Goal: Task Accomplishment & Management: Manage account settings

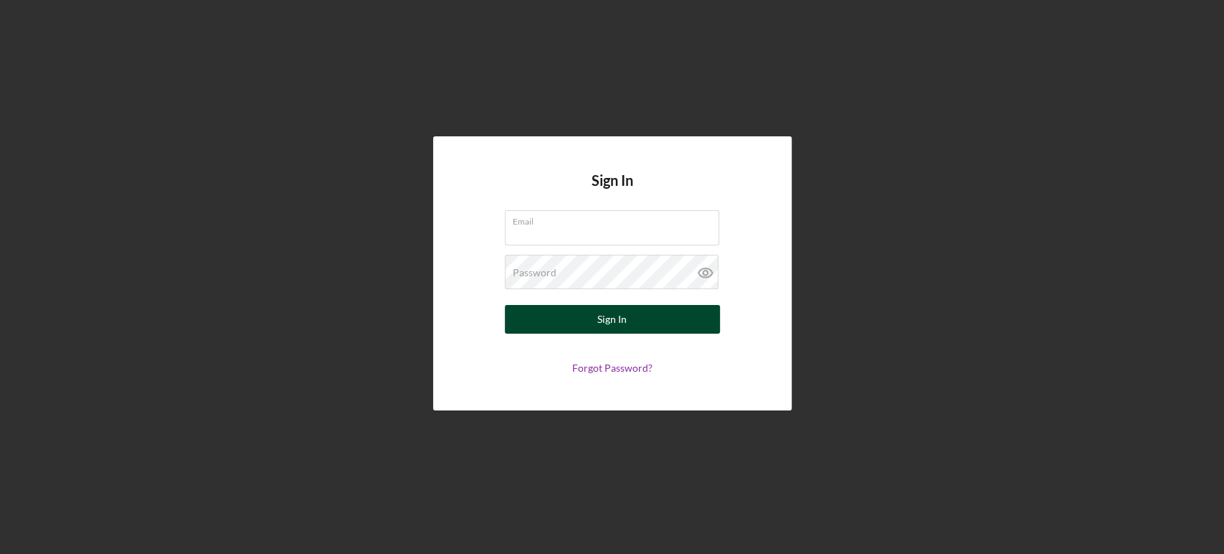
type input "[EMAIL_ADDRESS][DOMAIN_NAME]"
click at [612, 328] on div "Sign In" at bounding box center [611, 319] width 29 height 29
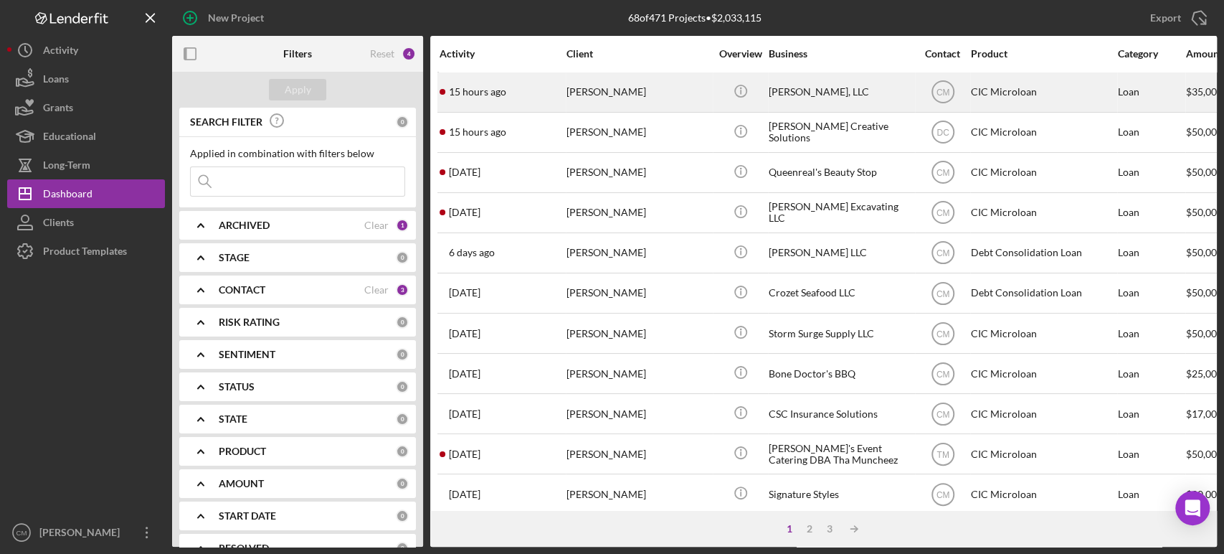
click at [683, 102] on div "[PERSON_NAME]" at bounding box center [638, 92] width 143 height 38
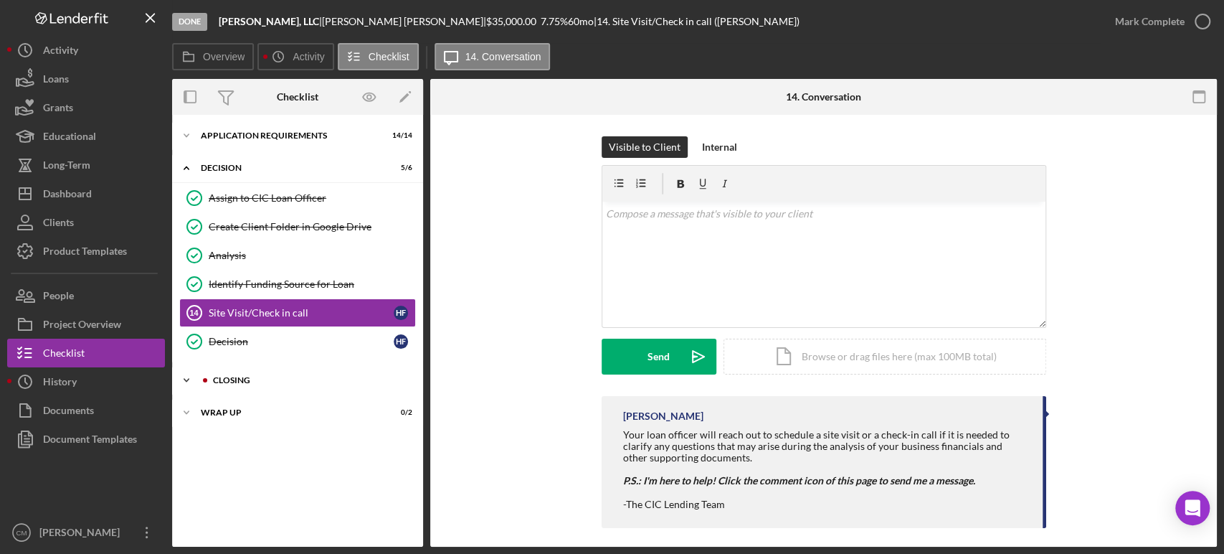
click at [223, 381] on div "CLOSING" at bounding box center [309, 380] width 192 height 9
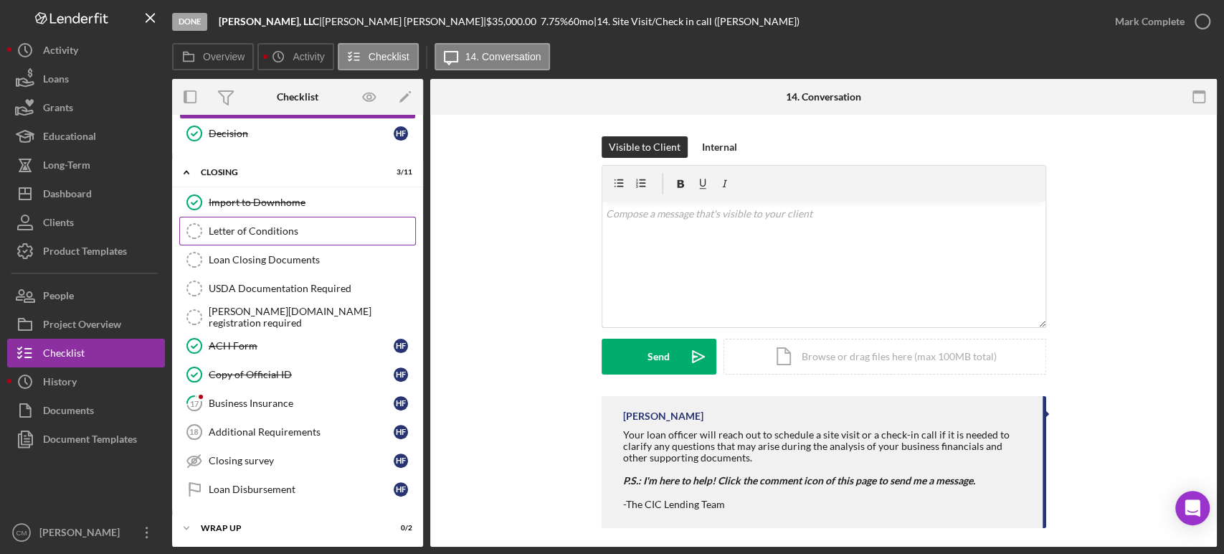
scroll to position [207, 0]
click at [258, 406] on div "Business Insurance" at bounding box center [301, 403] width 185 height 11
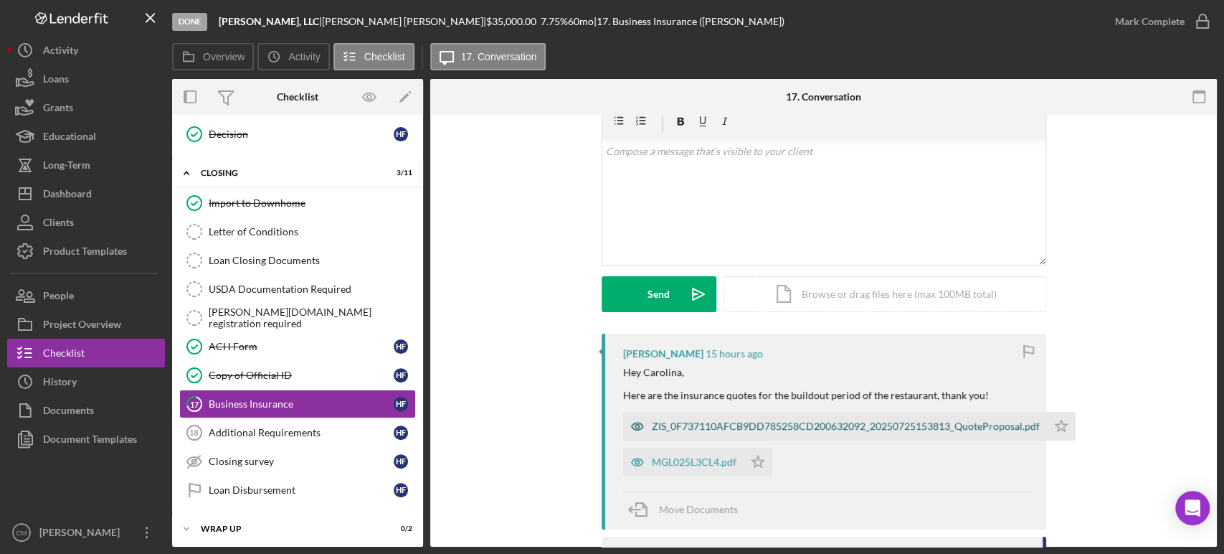
scroll to position [86, 0]
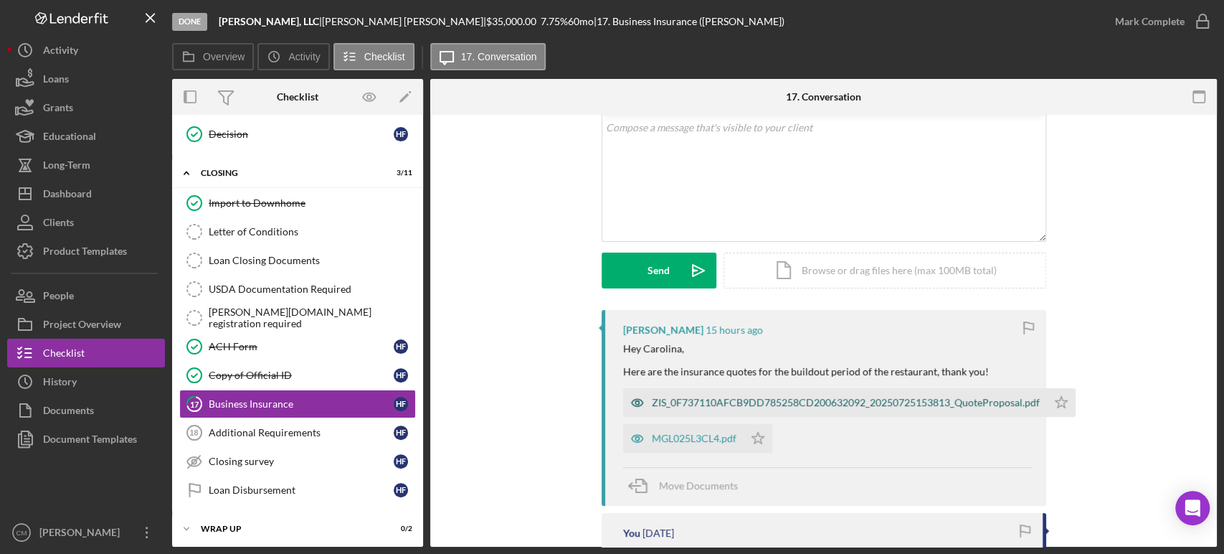
click at [634, 403] on icon "button" at bounding box center [637, 402] width 29 height 29
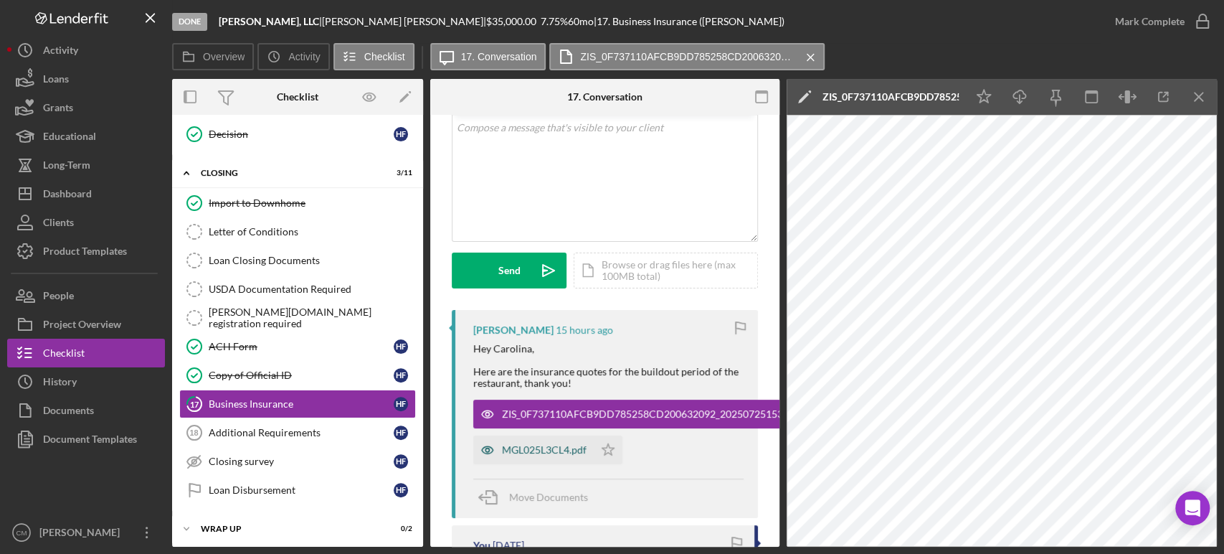
click at [486, 416] on icon "button" at bounding box center [488, 414] width 4 height 4
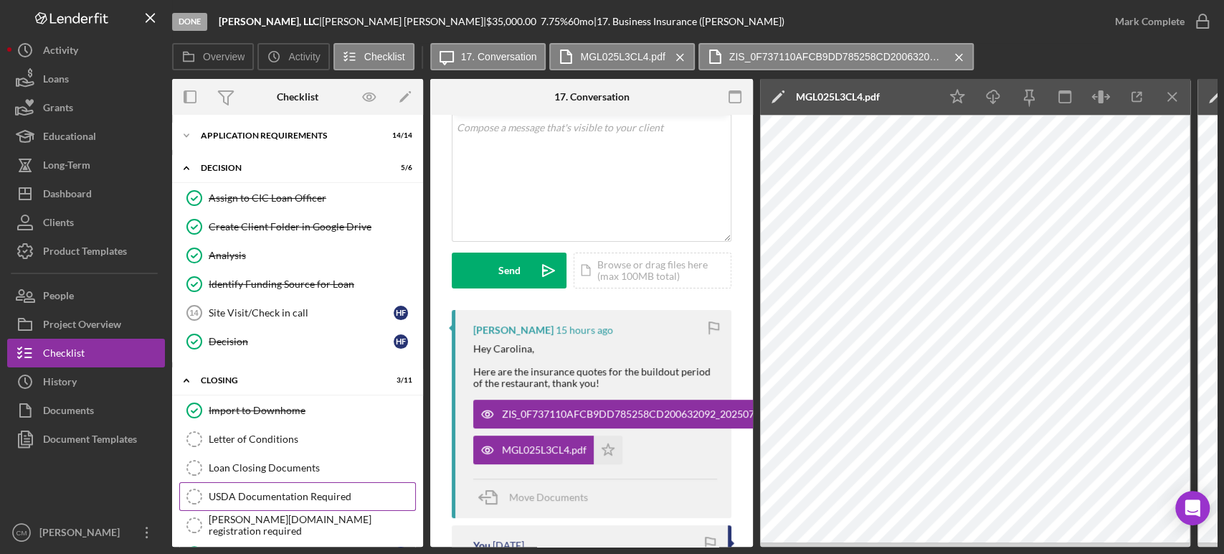
scroll to position [126, 0]
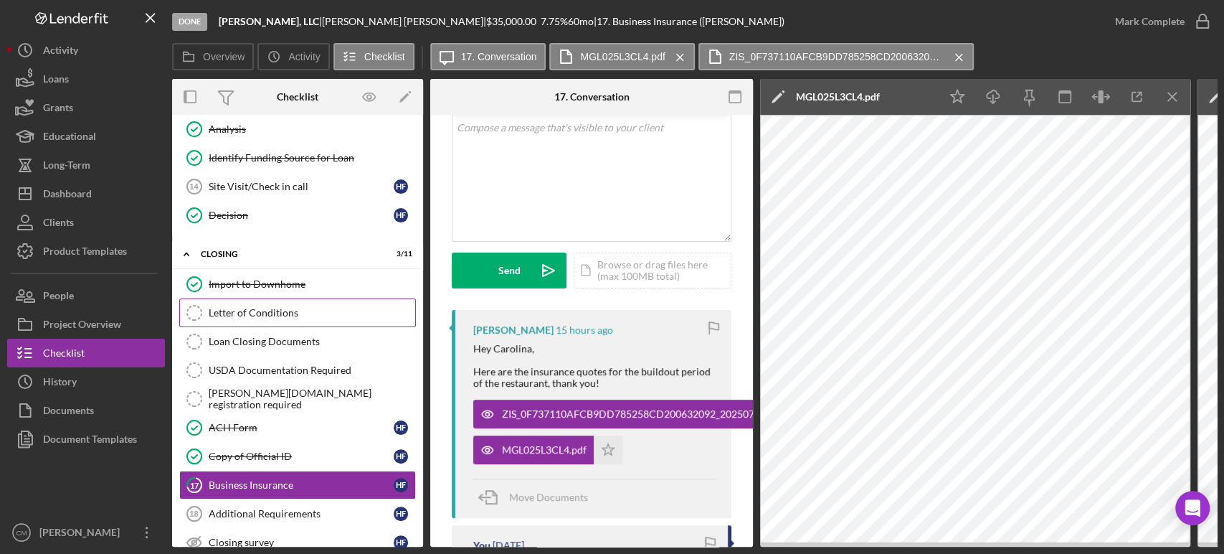
click at [268, 310] on div "Letter of Conditions" at bounding box center [312, 312] width 207 height 11
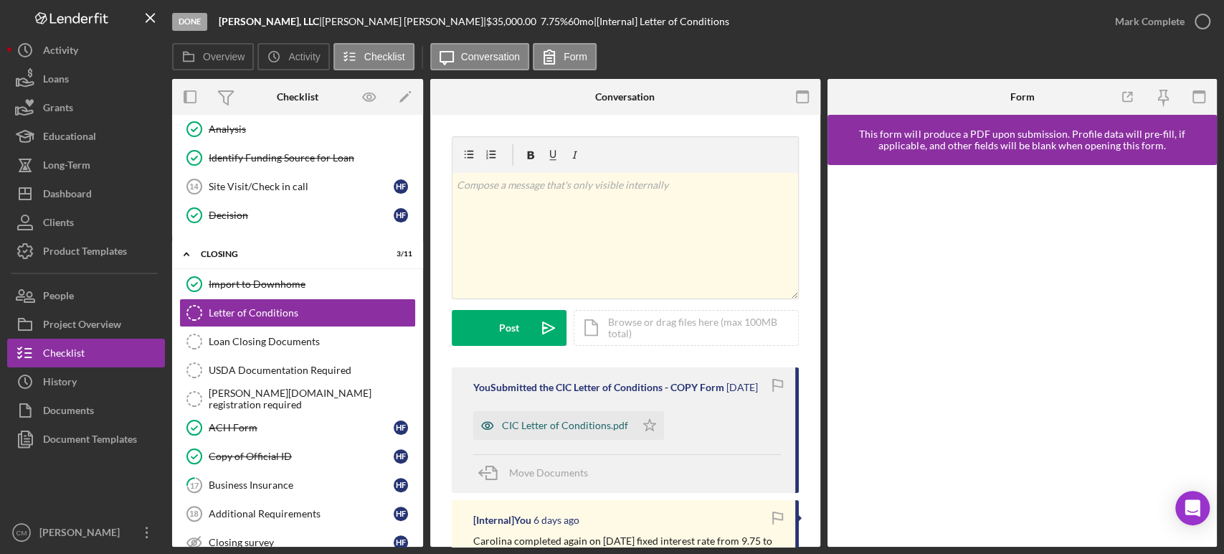
click at [488, 426] on icon "button" at bounding box center [487, 425] width 29 height 29
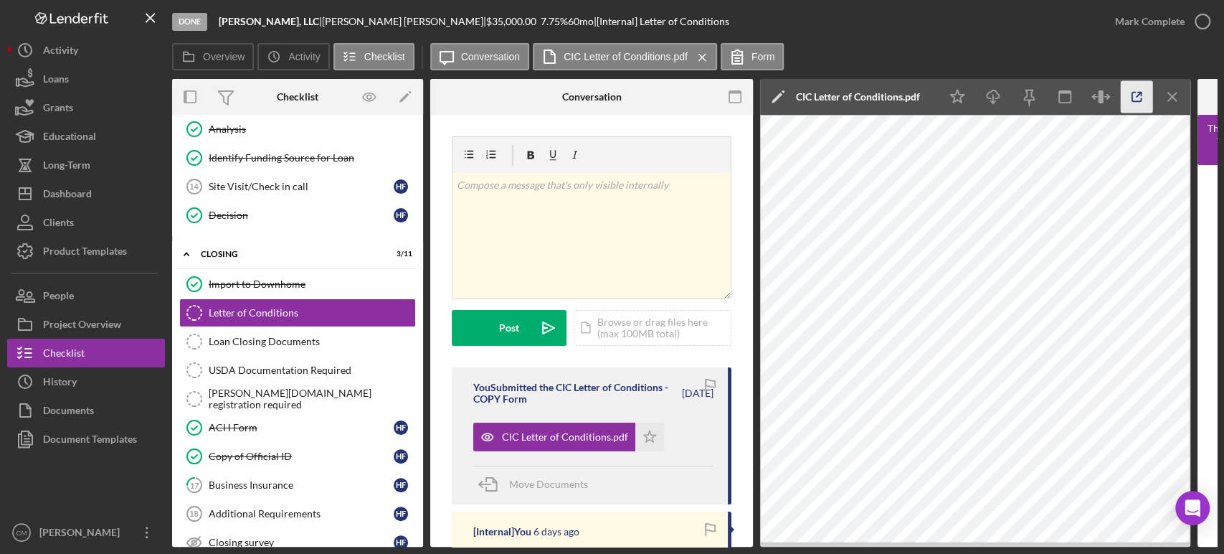
click at [1127, 100] on icon "button" at bounding box center [1137, 97] width 32 height 32
click at [273, 343] on div "Loan Closing Documents" at bounding box center [312, 341] width 207 height 11
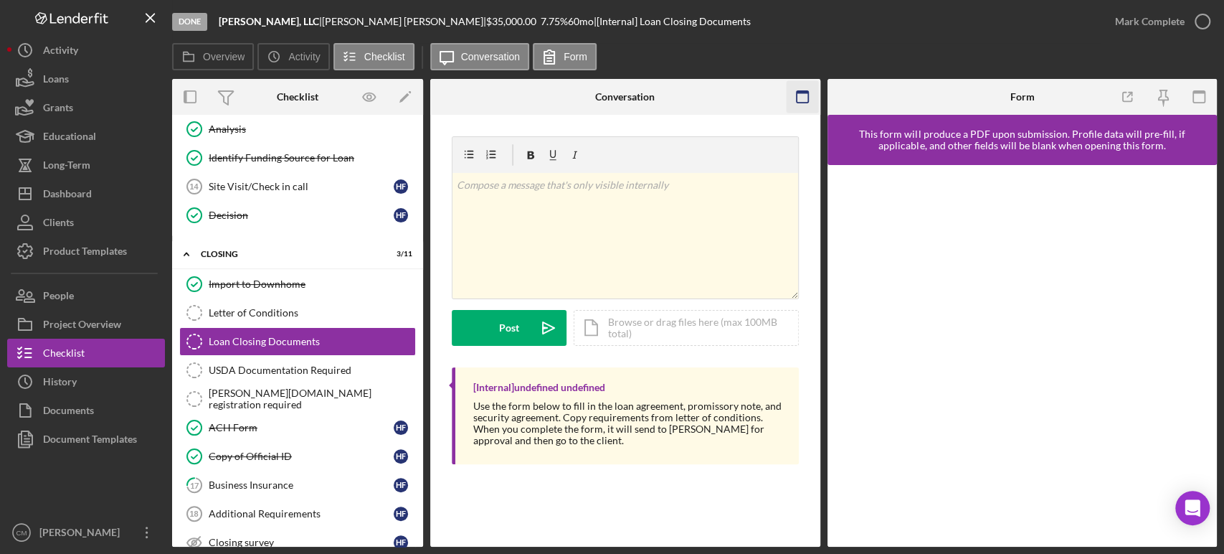
click at [804, 102] on rect "button" at bounding box center [801, 96] width 11 height 11
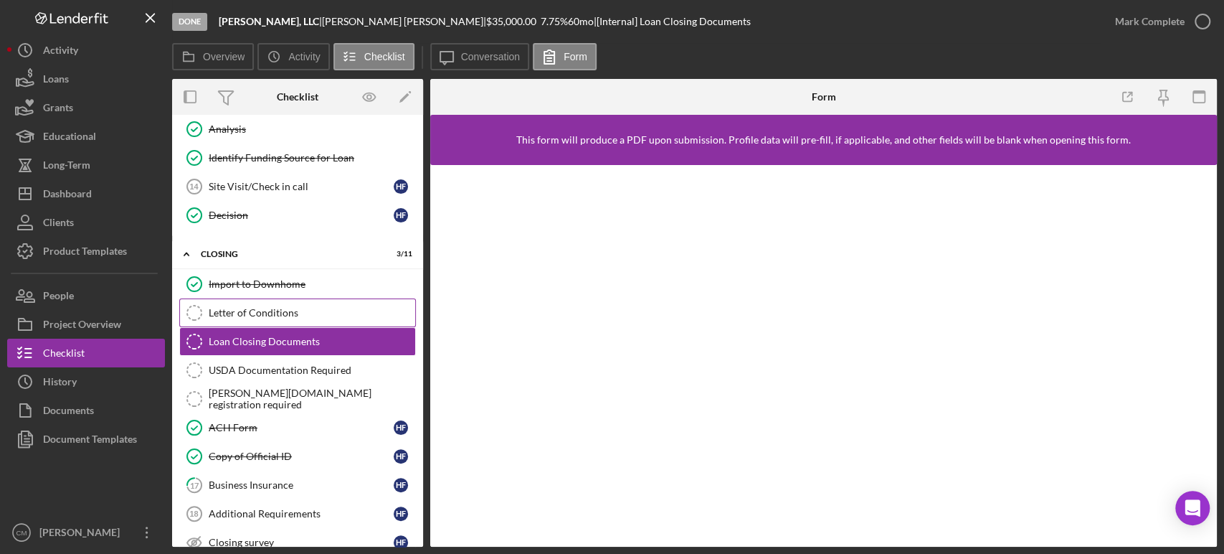
click at [281, 308] on div "Letter of Conditions" at bounding box center [312, 312] width 207 height 11
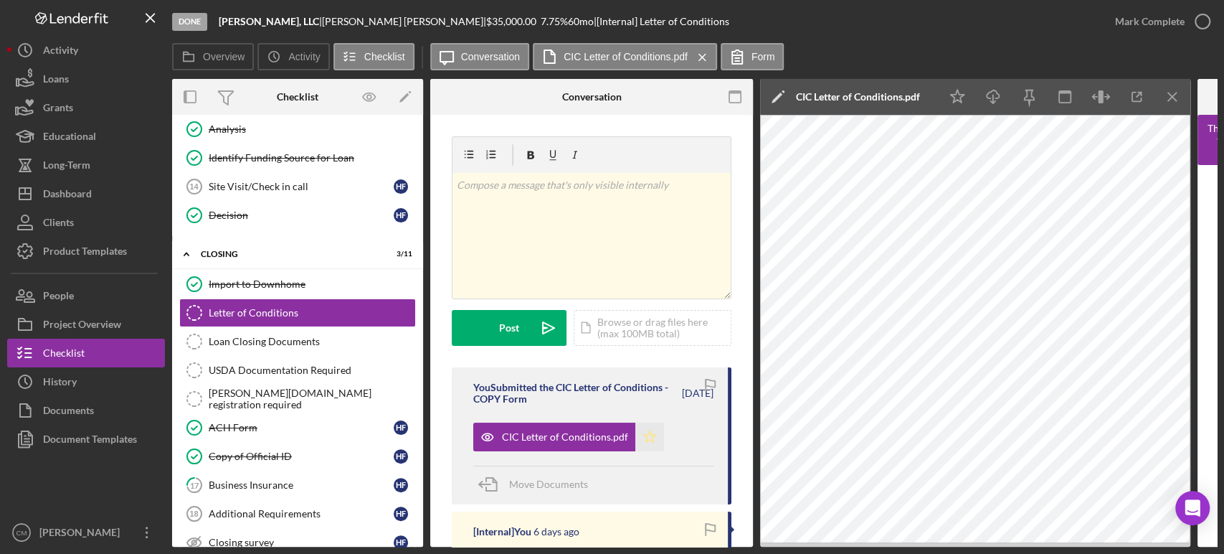
click at [650, 436] on polygon "button" at bounding box center [650, 435] width 12 height 11
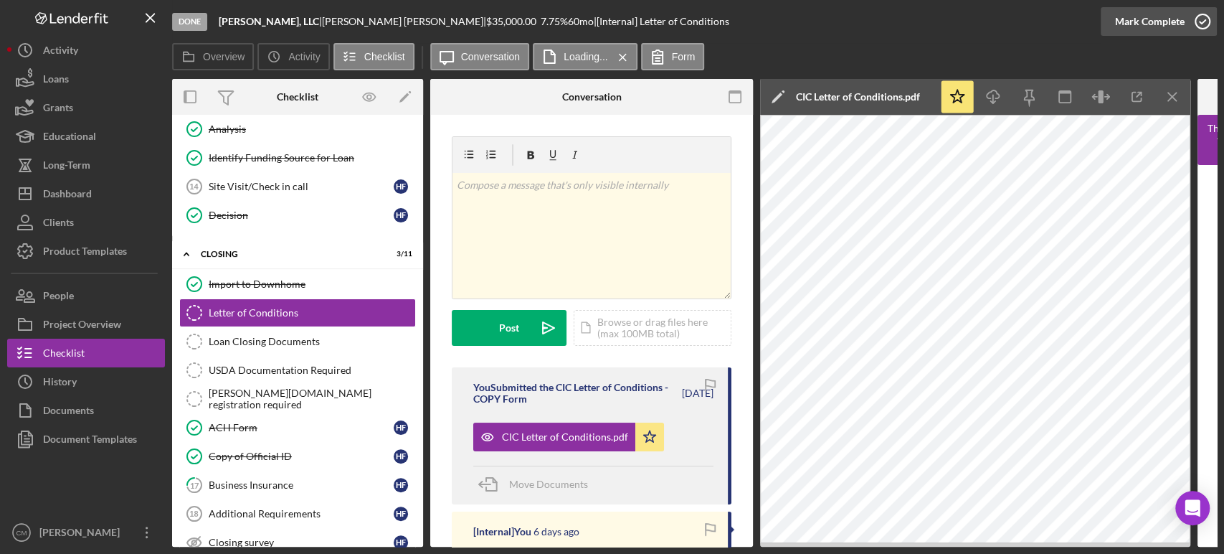
click at [1196, 26] on icon "button" at bounding box center [1203, 22] width 36 height 36
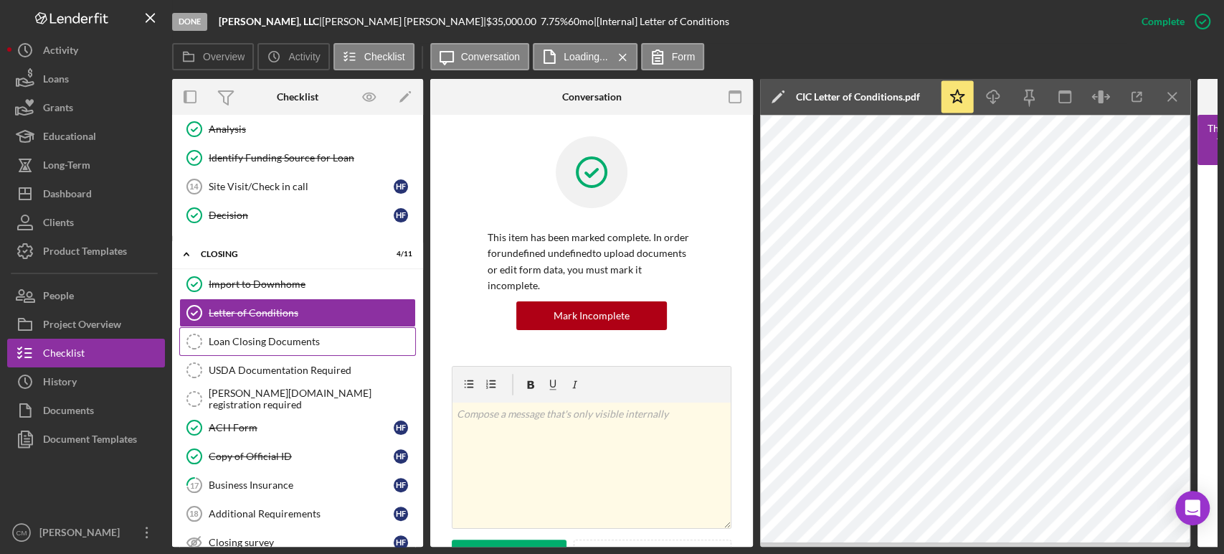
click at [325, 339] on div "Loan Closing Documents" at bounding box center [312, 341] width 207 height 11
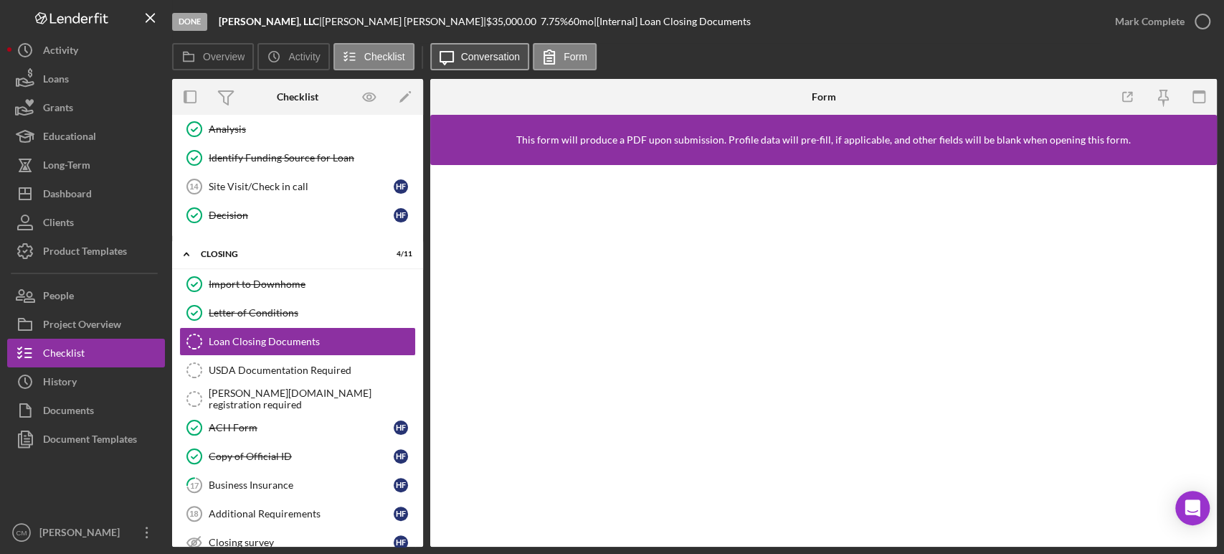
click at [469, 67] on button "Icon/Message Conversation" at bounding box center [480, 56] width 100 height 27
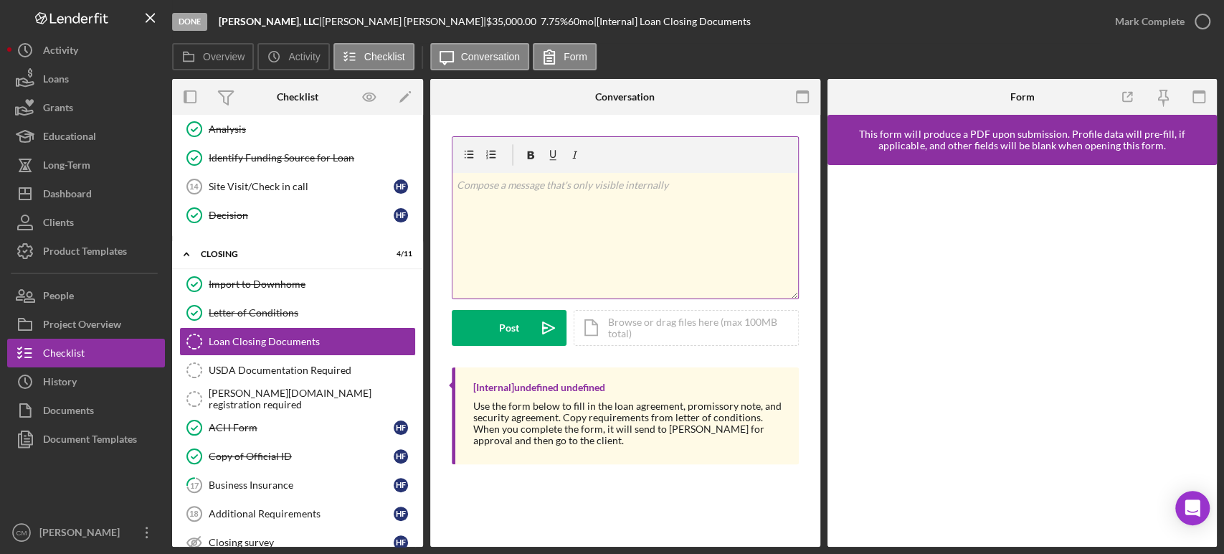
click at [554, 206] on div "v Color teal Color pink Remove color Add row above Add row below Add column bef…" at bounding box center [626, 236] width 346 height 126
click at [506, 321] on div "Post" at bounding box center [509, 328] width 20 height 36
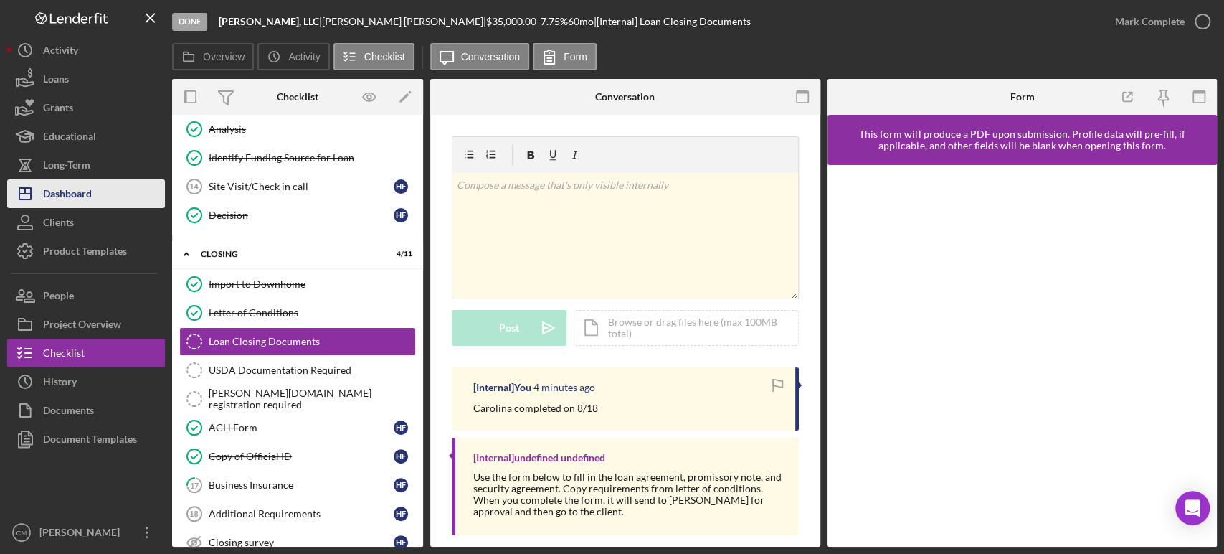
click at [70, 184] on div "Dashboard" at bounding box center [67, 195] width 49 height 32
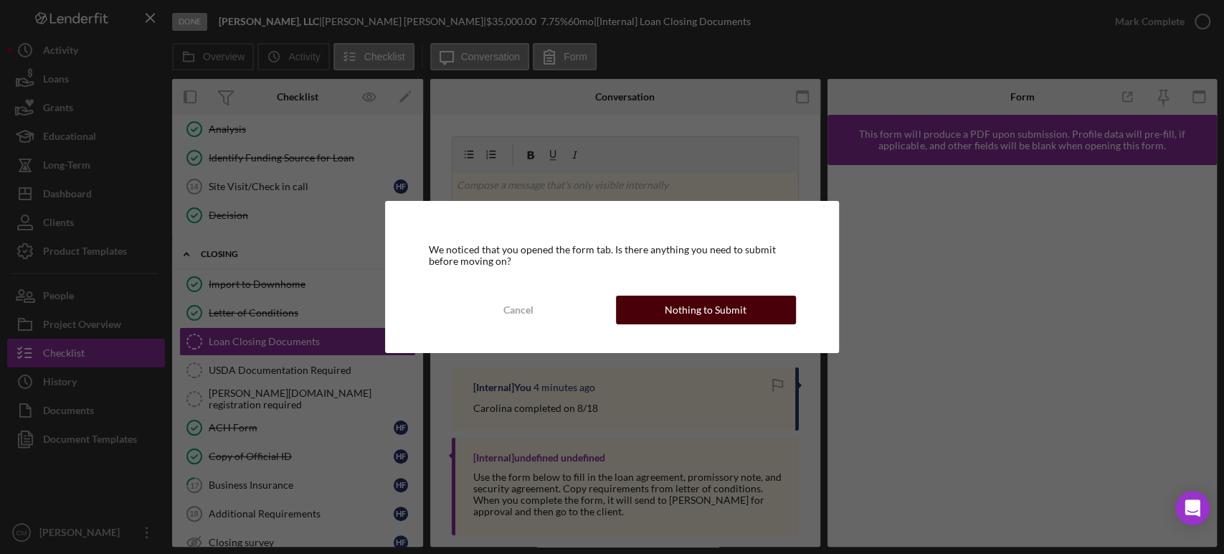
click at [714, 303] on div "Nothing to Submit" at bounding box center [706, 309] width 82 height 29
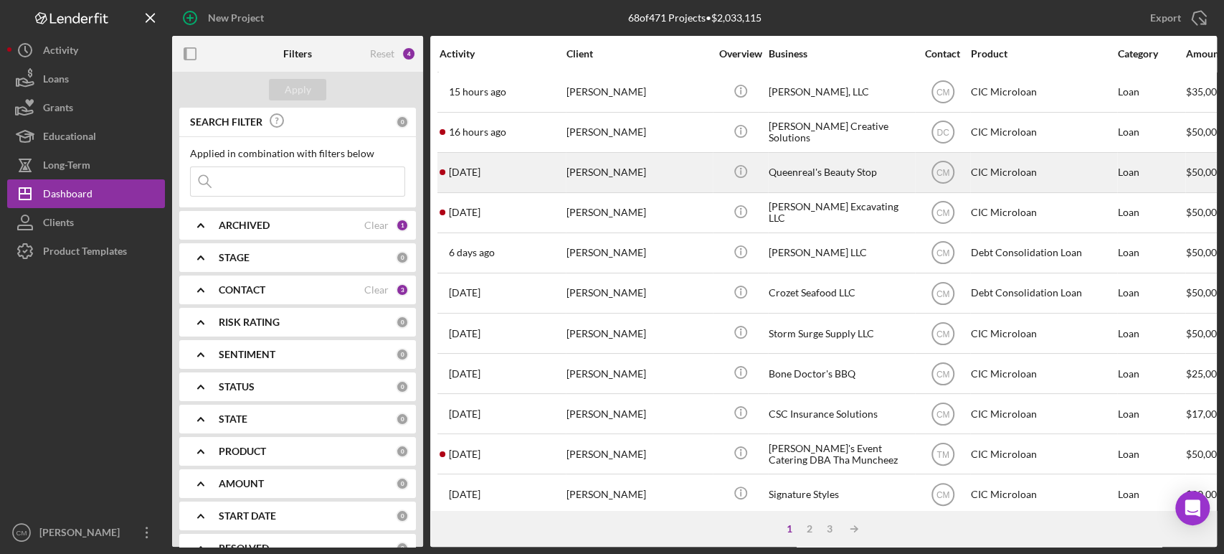
click at [689, 171] on div "[PERSON_NAME]" at bounding box center [638, 172] width 143 height 38
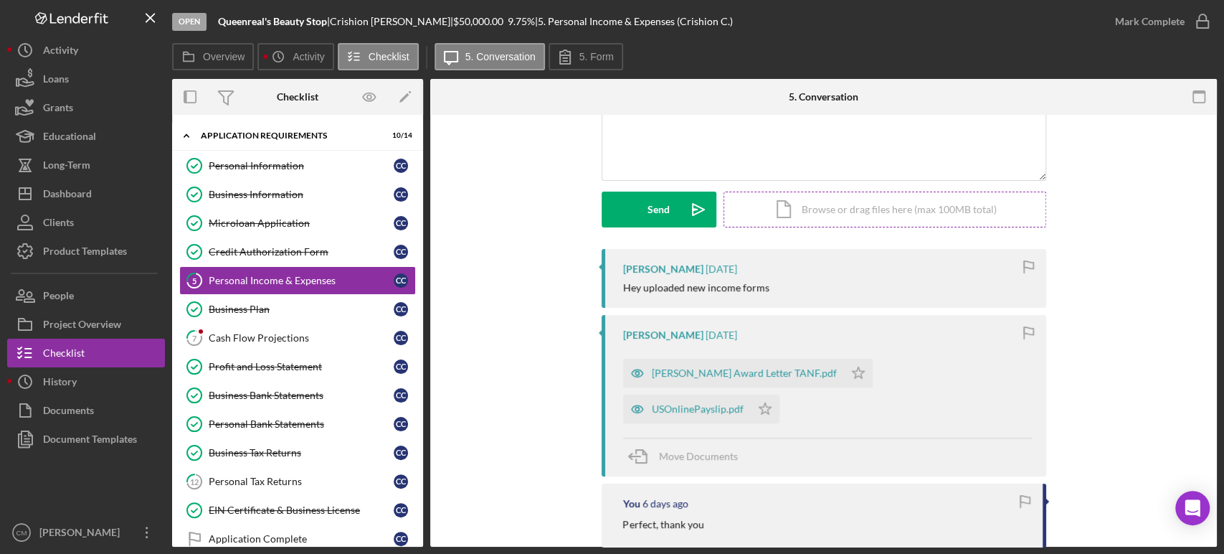
scroll to position [152, 0]
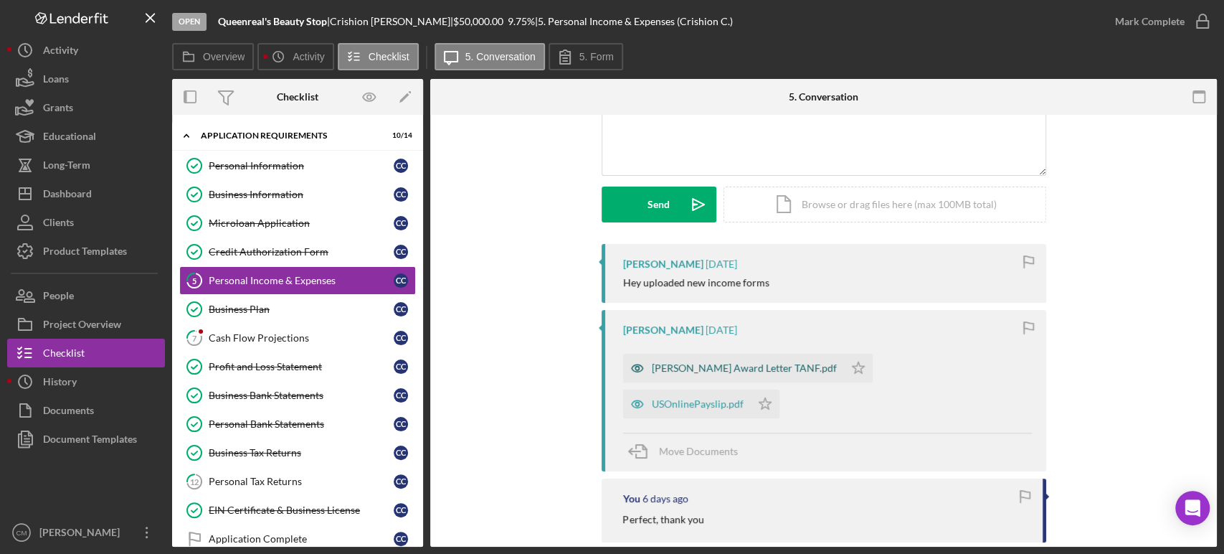
click at [636, 371] on icon "button" at bounding box center [636, 367] width 11 height 7
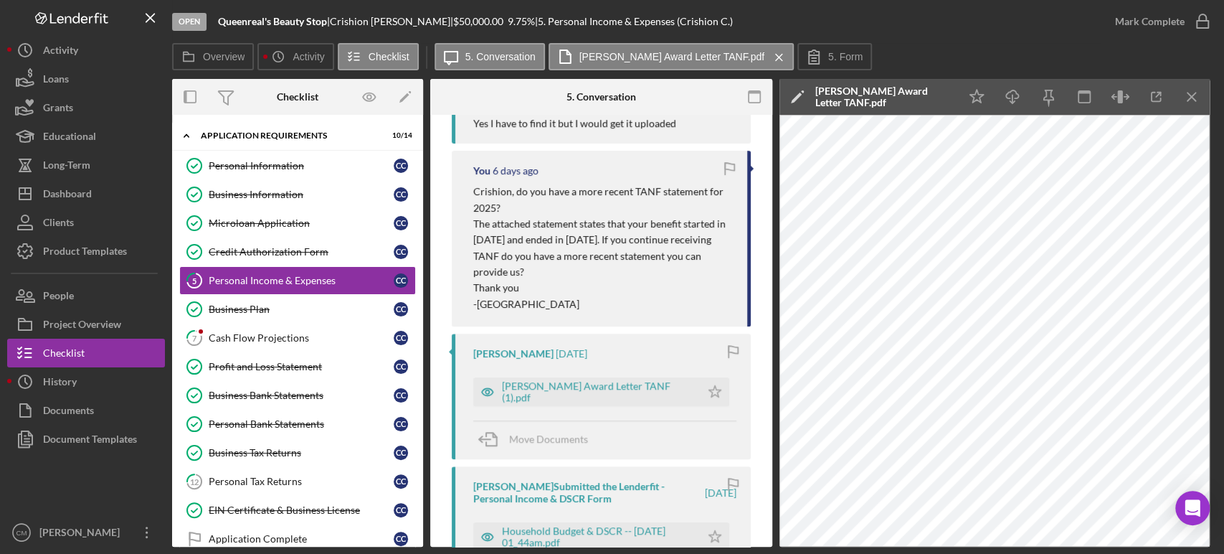
scroll to position [660, 0]
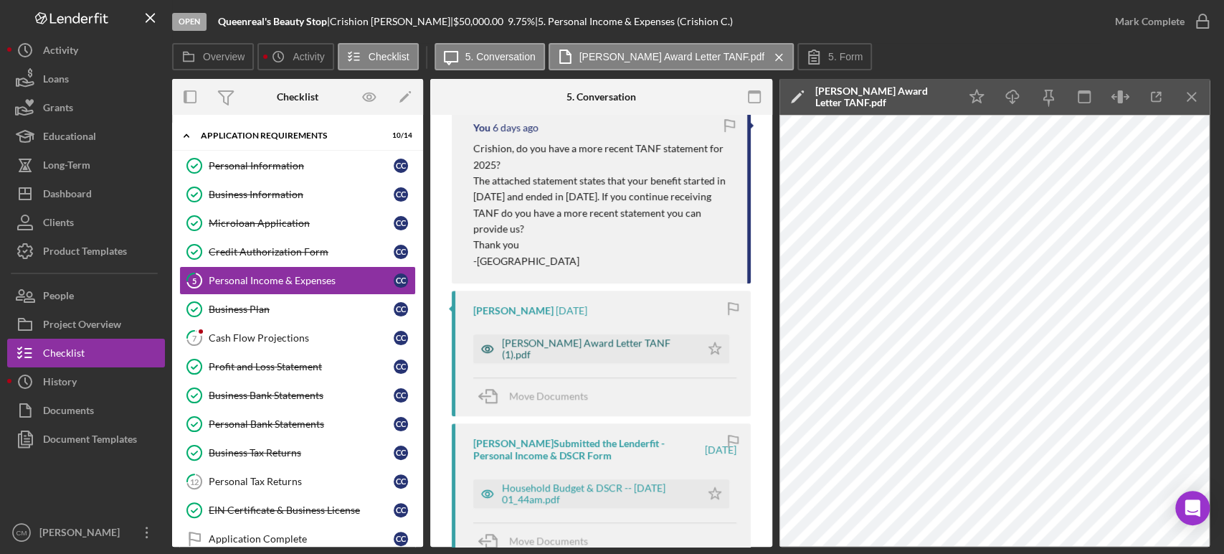
click at [486, 345] on icon "button" at bounding box center [487, 348] width 29 height 29
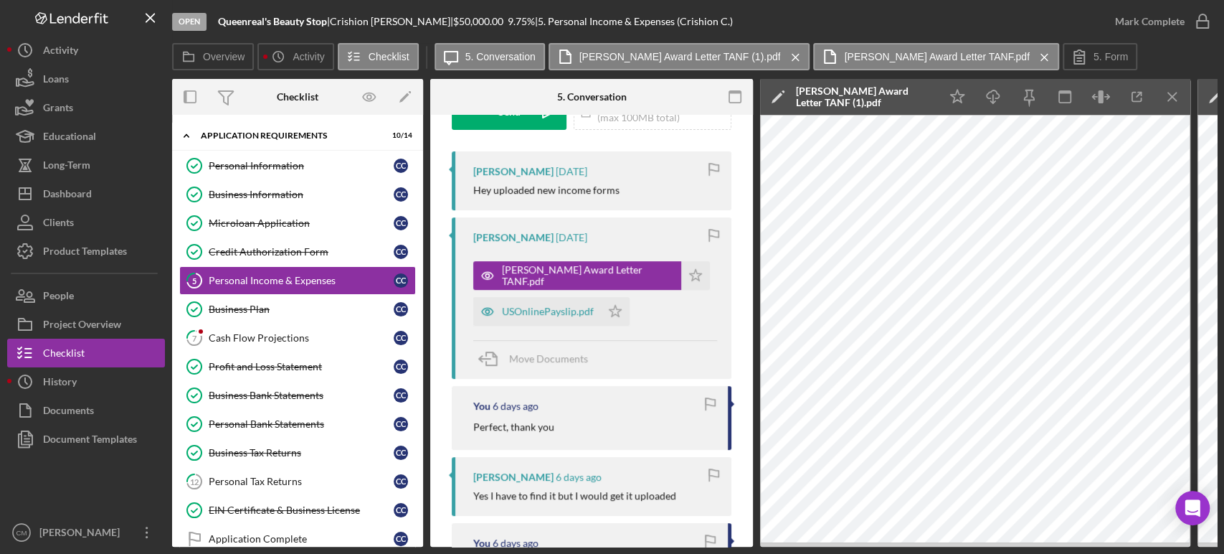
scroll to position [241, 0]
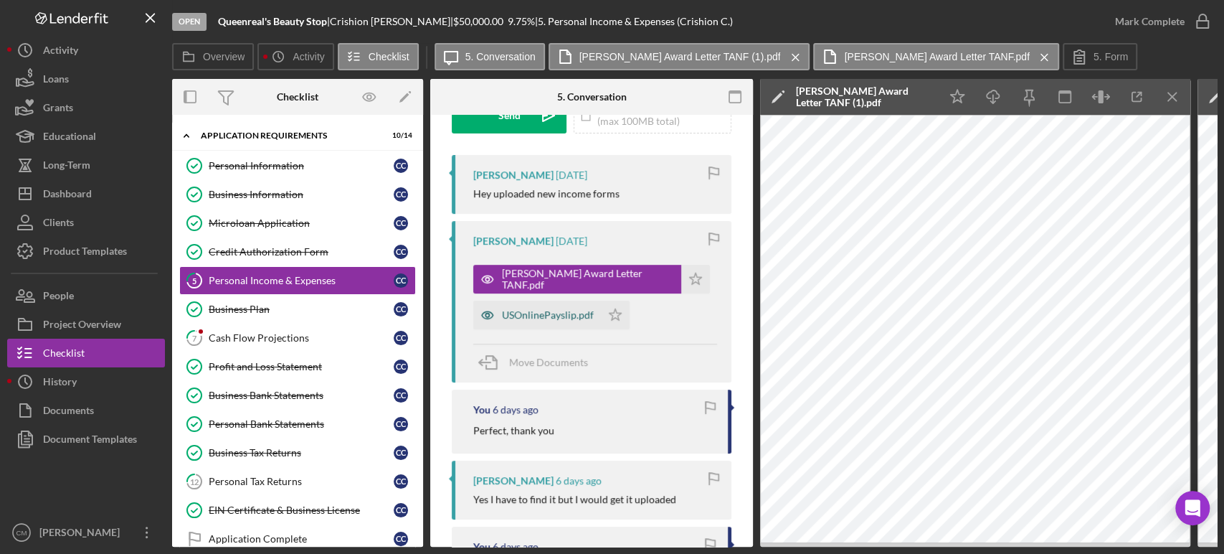
click at [482, 283] on icon "button" at bounding box center [487, 278] width 11 height 7
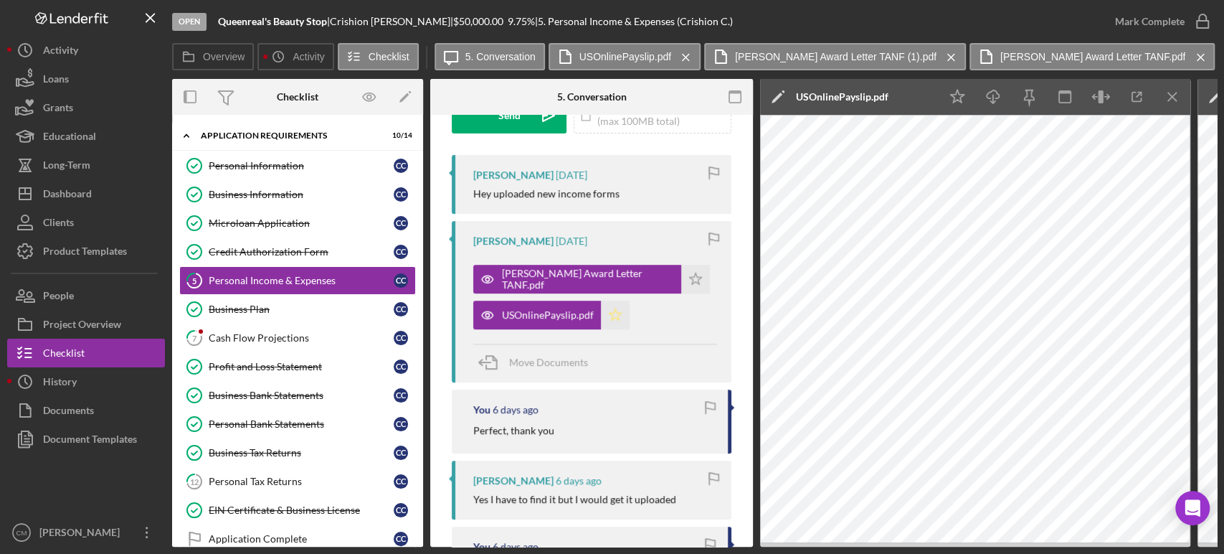
click at [612, 313] on icon "Icon/Star" at bounding box center [615, 315] width 29 height 29
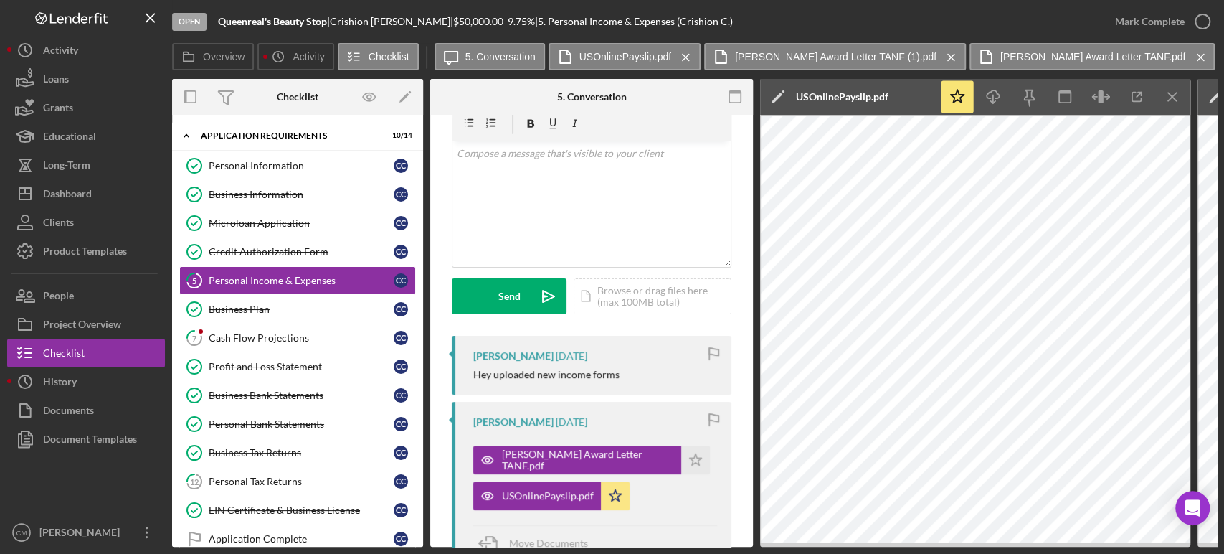
scroll to position [0, 0]
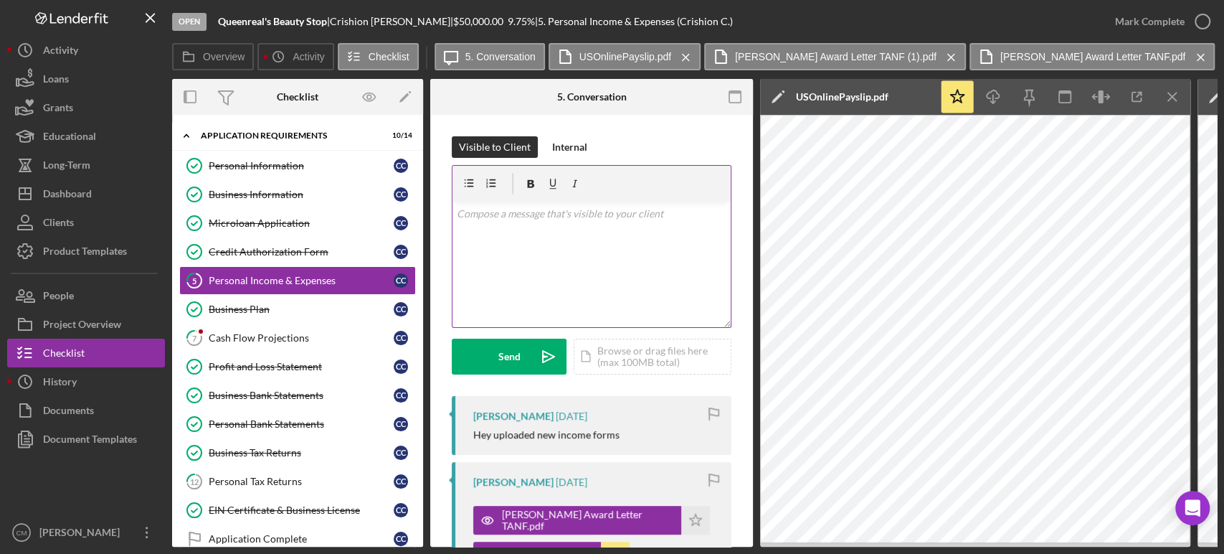
click at [605, 287] on div "v Color teal Color pink Remove color Add row above Add row below Add column bef…" at bounding box center [592, 265] width 278 height 126
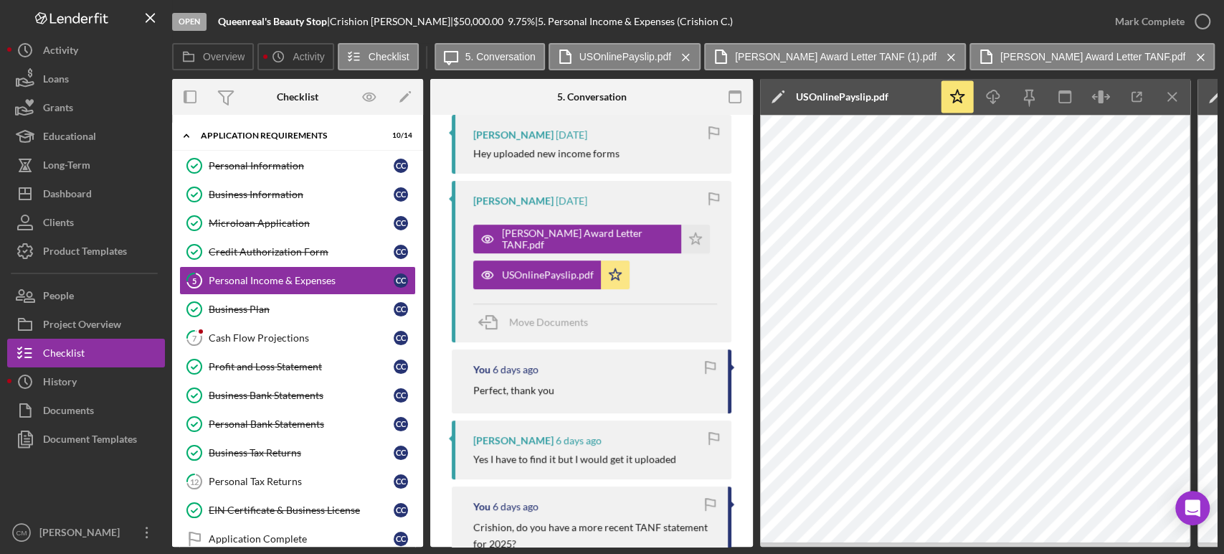
scroll to position [280, 0]
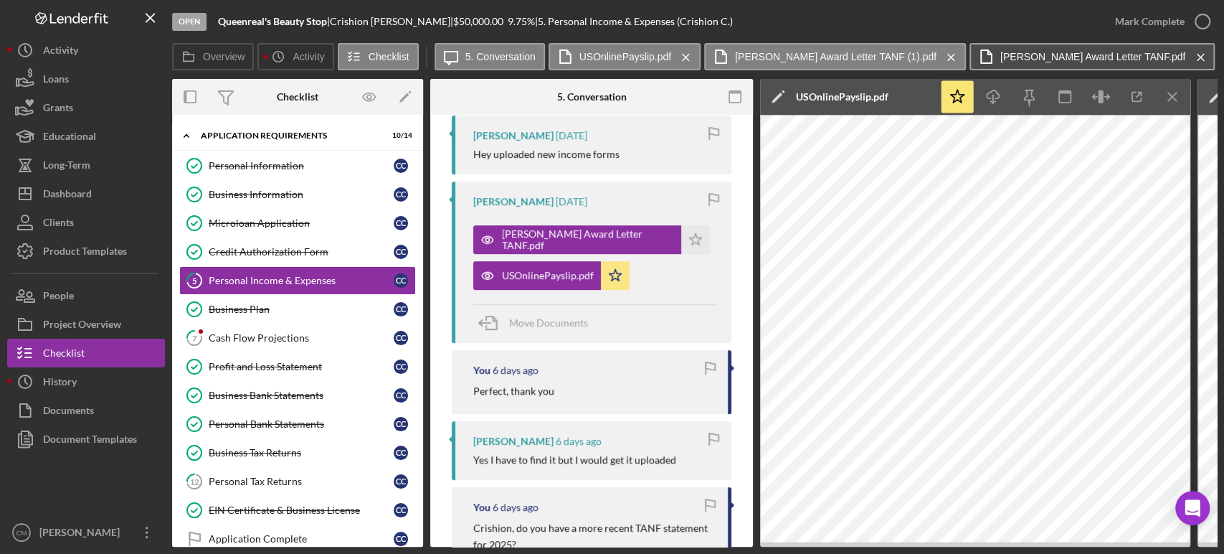
click at [1041, 58] on label "[PERSON_NAME] Award Letter TANF.pdf" at bounding box center [1092, 56] width 185 height 11
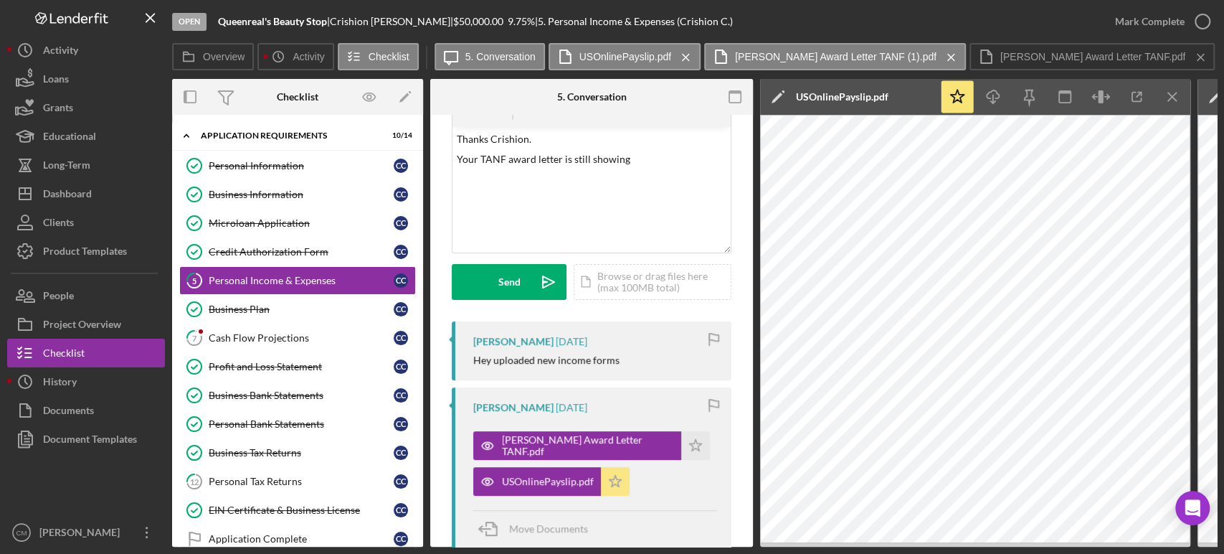
scroll to position [0, 0]
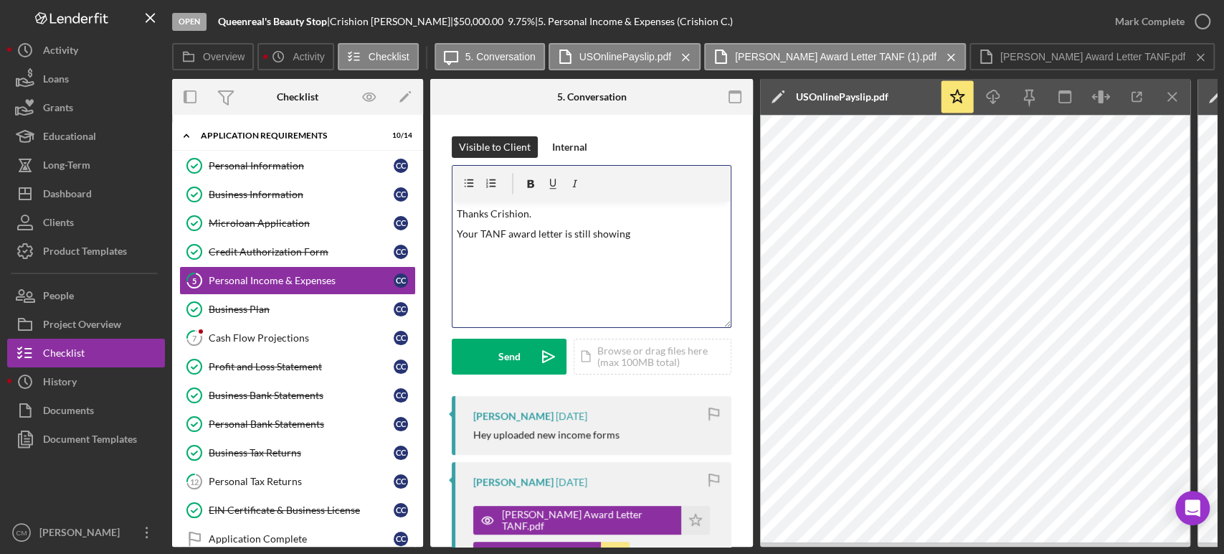
click at [656, 244] on div "v Color teal Color pink Remove color Add row above Add row below Add column bef…" at bounding box center [592, 265] width 278 height 126
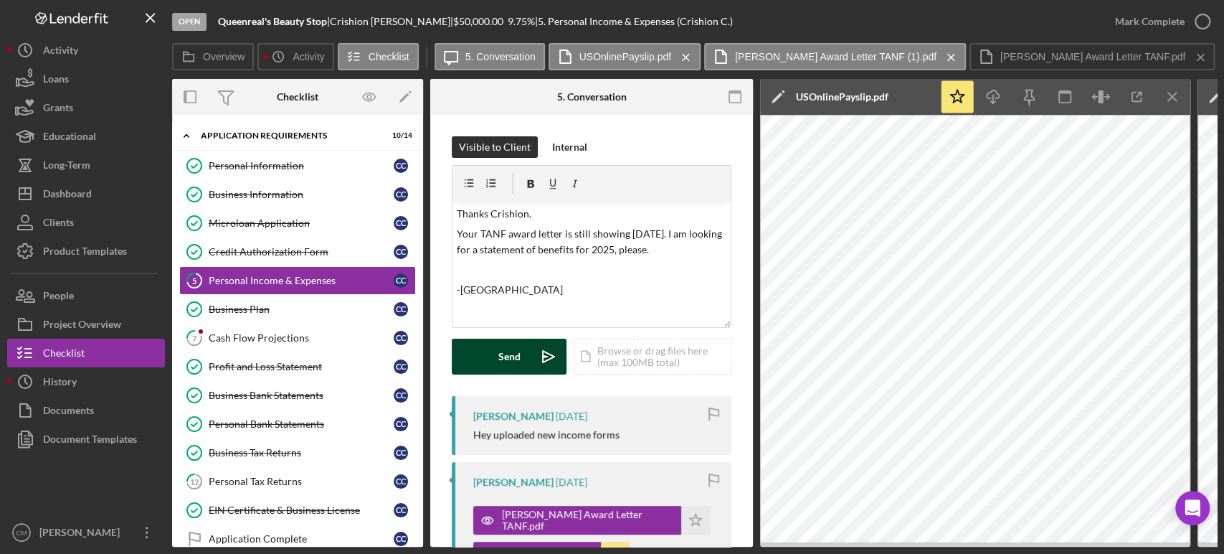
click at [506, 354] on div "Send" at bounding box center [509, 357] width 22 height 36
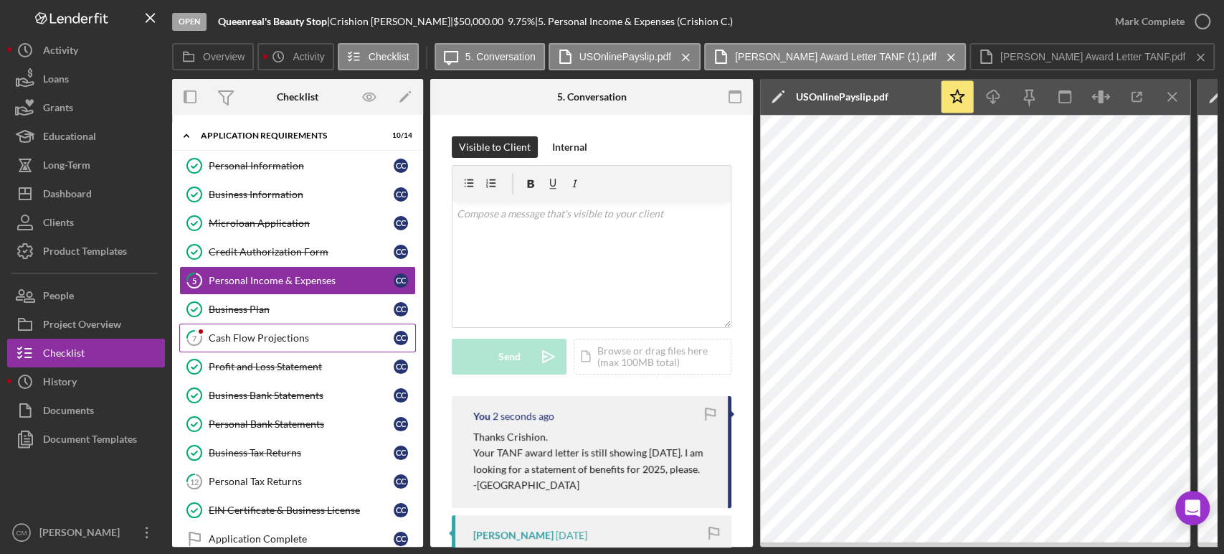
click at [262, 330] on link "7 Cash Flow Projections C C" at bounding box center [297, 337] width 237 height 29
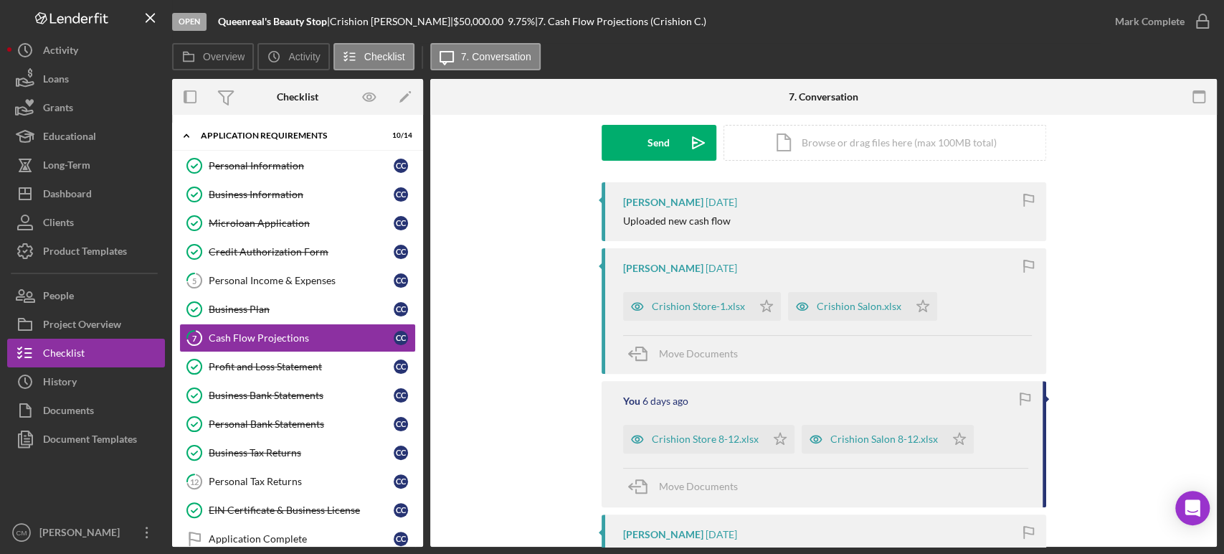
scroll to position [184, 0]
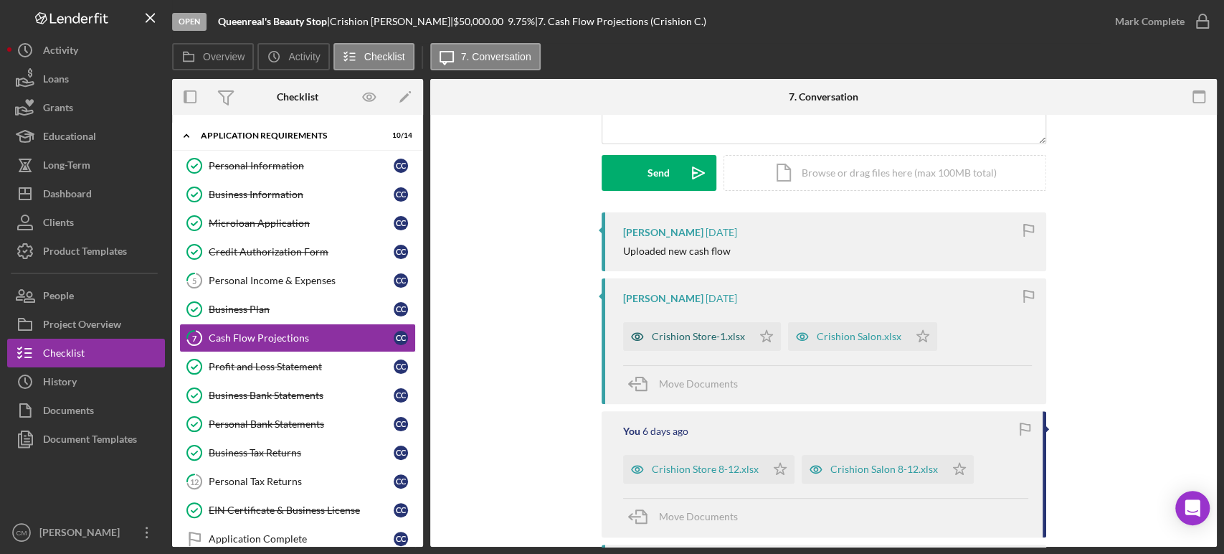
click at [635, 337] on icon "button" at bounding box center [637, 337] width 4 height 4
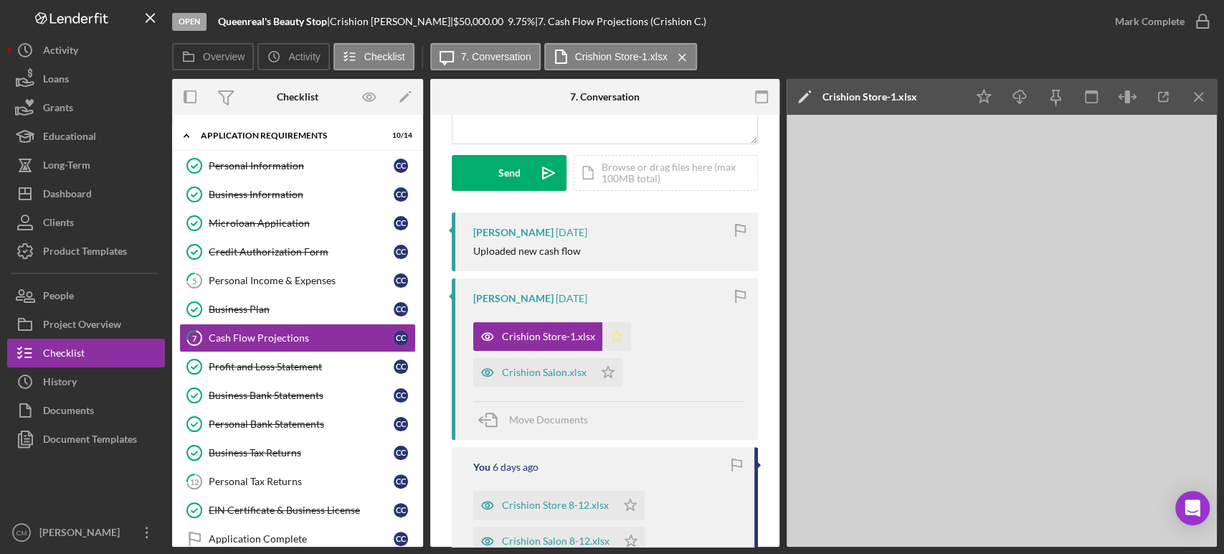
click at [619, 331] on icon "Icon/Star" at bounding box center [616, 336] width 29 height 29
click at [605, 372] on icon "Icon/Star" at bounding box center [608, 372] width 29 height 29
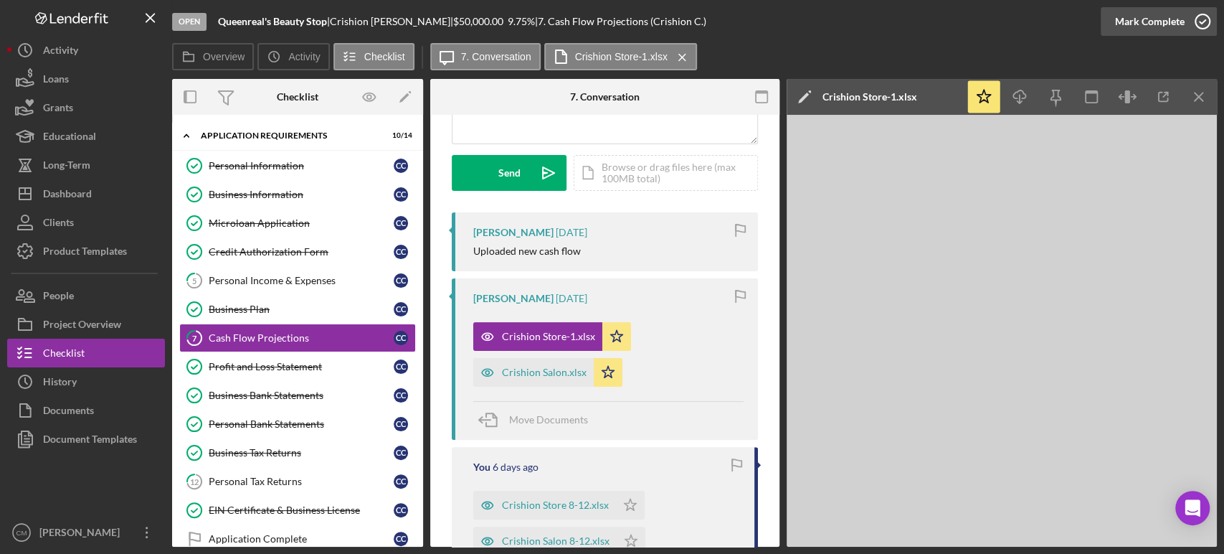
click at [1199, 23] on icon "button" at bounding box center [1203, 22] width 36 height 36
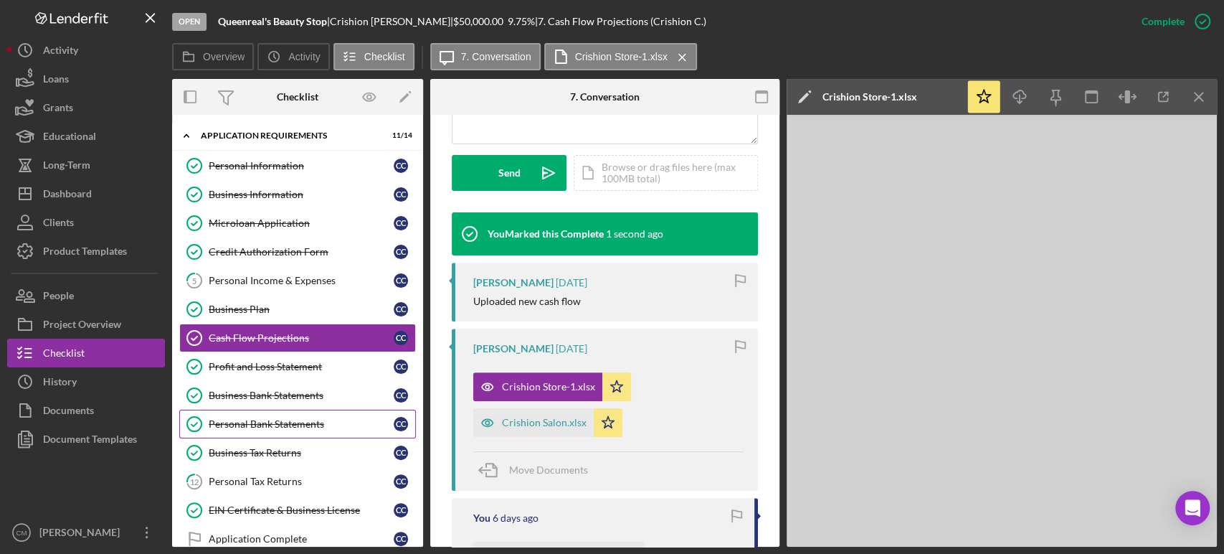
scroll to position [115, 0]
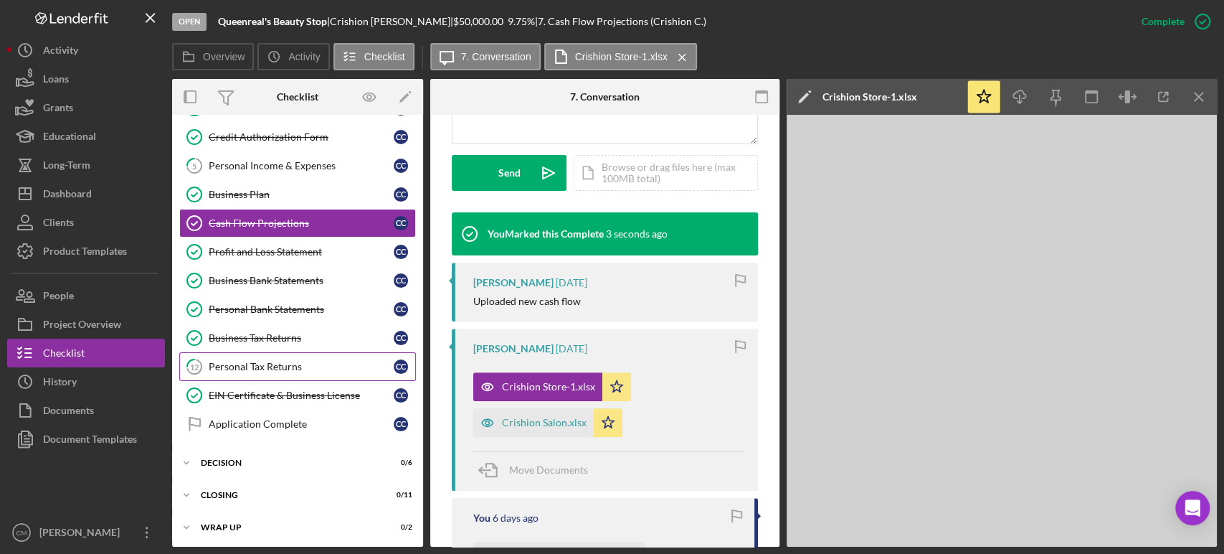
click at [261, 370] on div "Personal Tax Returns" at bounding box center [301, 366] width 185 height 11
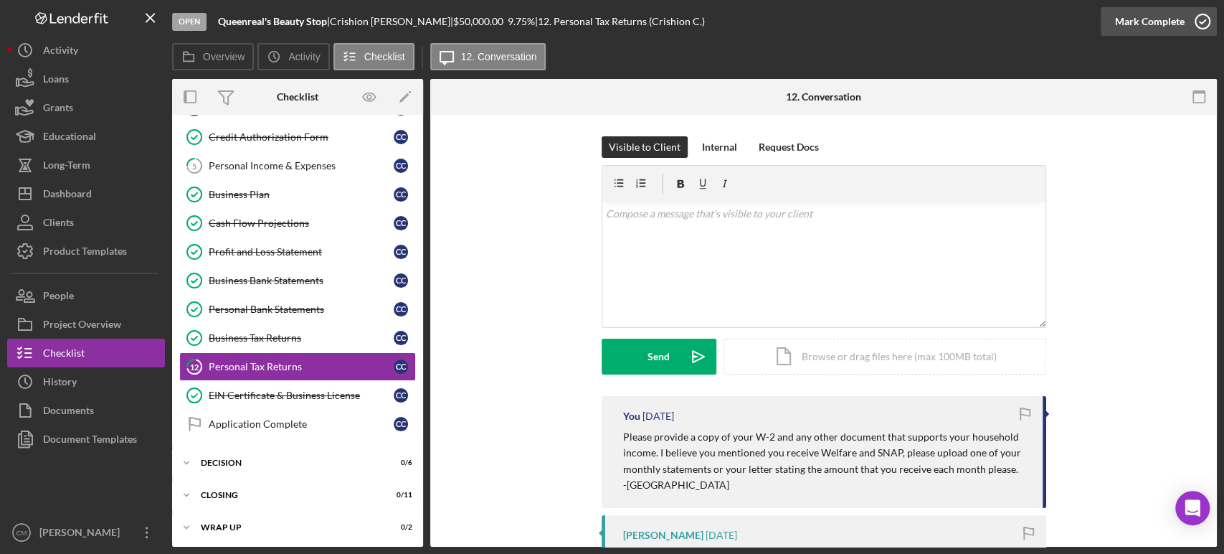
click at [1197, 26] on icon "button" at bounding box center [1203, 22] width 36 height 36
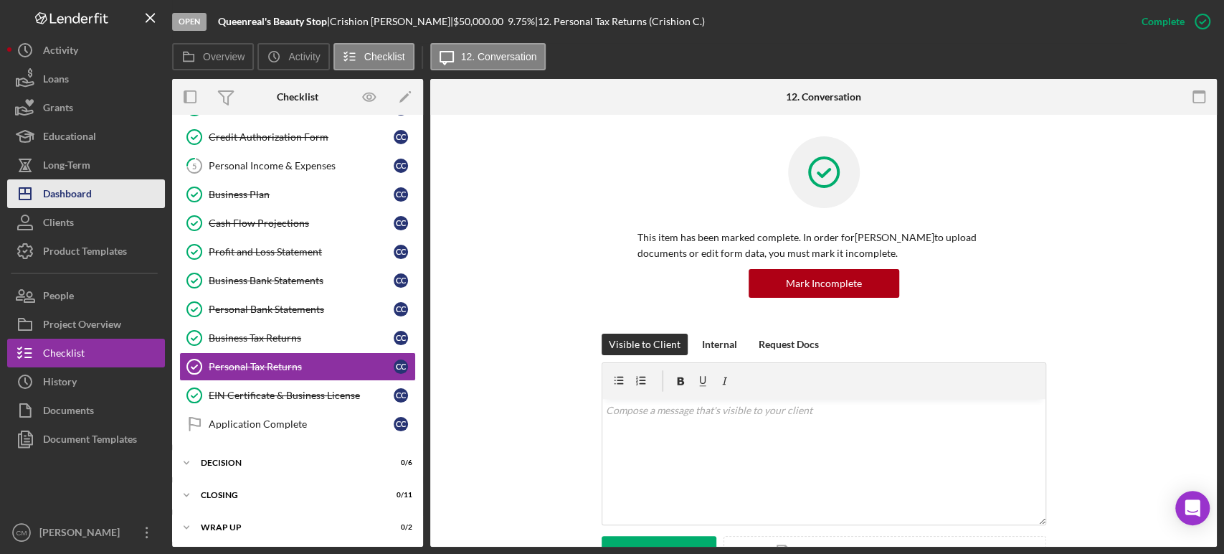
click at [117, 193] on button "Icon/Dashboard Dashboard" at bounding box center [86, 193] width 158 height 29
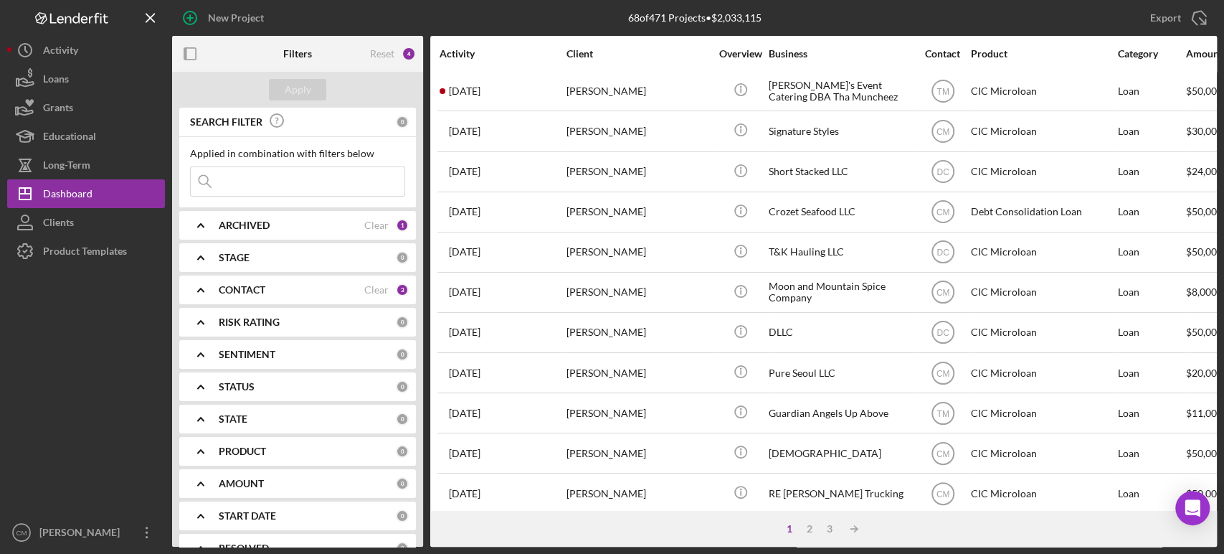
scroll to position [364, 0]
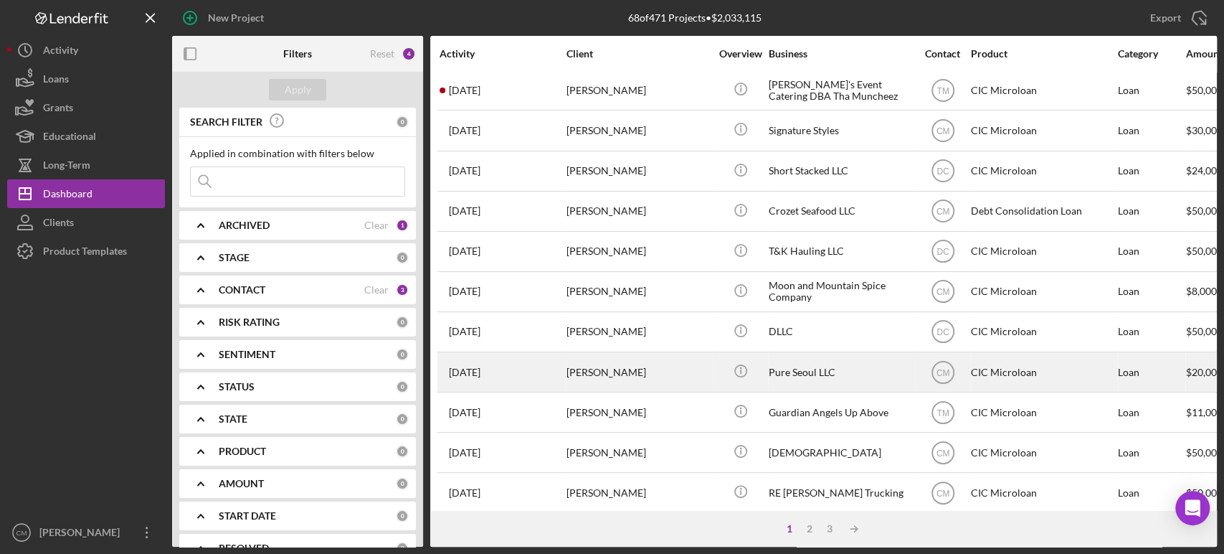
click at [590, 373] on div "[PERSON_NAME]" at bounding box center [638, 372] width 143 height 38
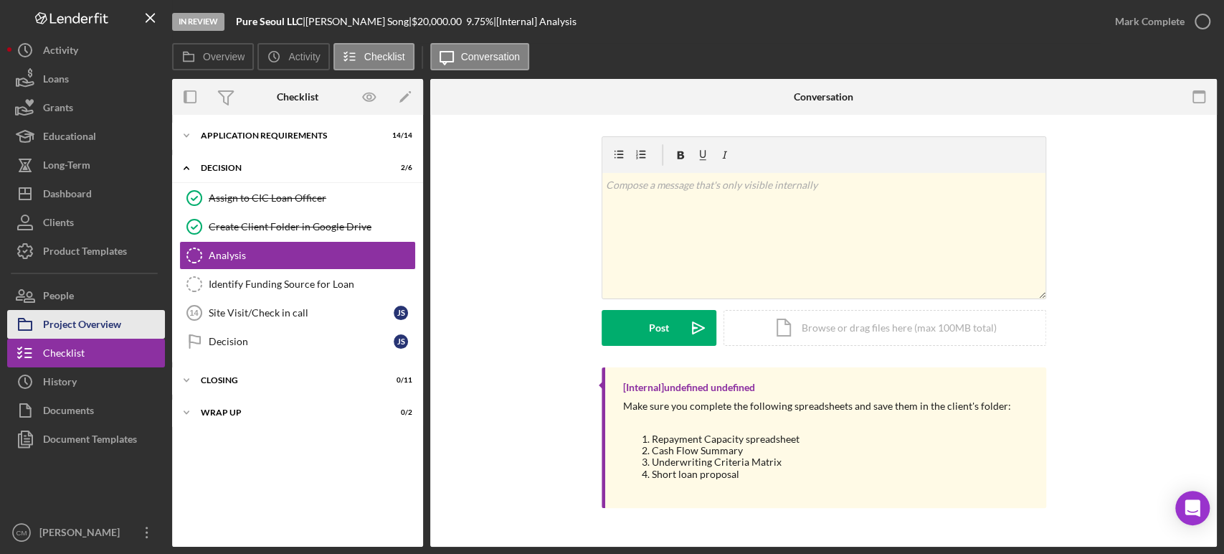
click at [43, 318] on div "Project Overview" at bounding box center [82, 326] width 78 height 32
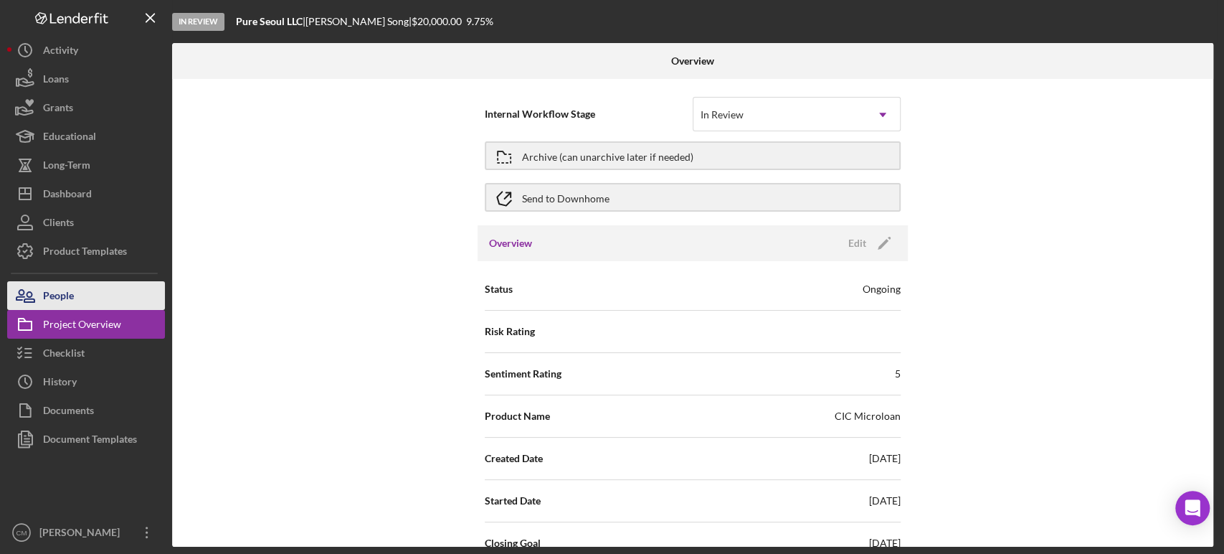
click at [60, 302] on div "People" at bounding box center [58, 297] width 31 height 32
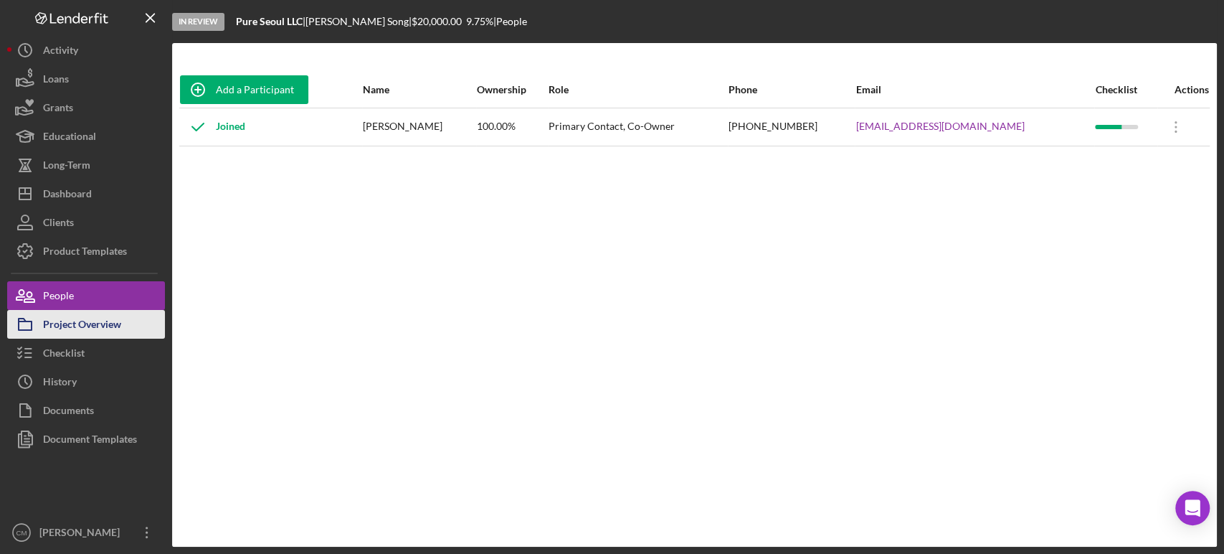
click at [74, 326] on div "Project Overview" at bounding box center [82, 326] width 78 height 32
